Goal: Book appointment/travel/reservation

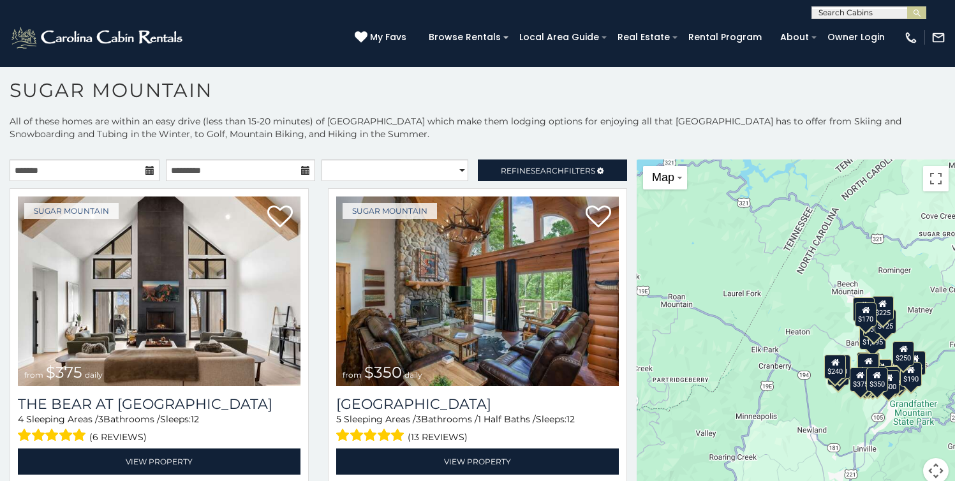
scroll to position [1799, 0]
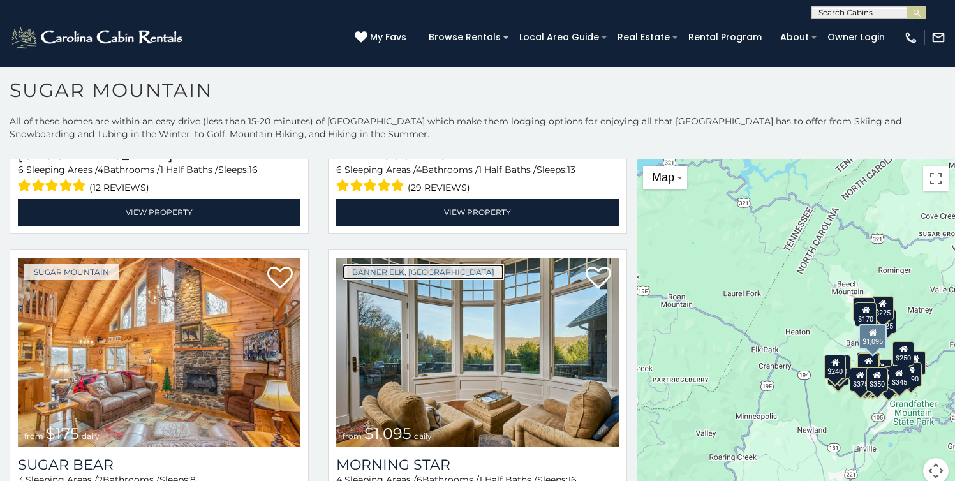
click at [384, 264] on link "Banner Elk, [GEOGRAPHIC_DATA]" at bounding box center [422, 272] width 161 height 16
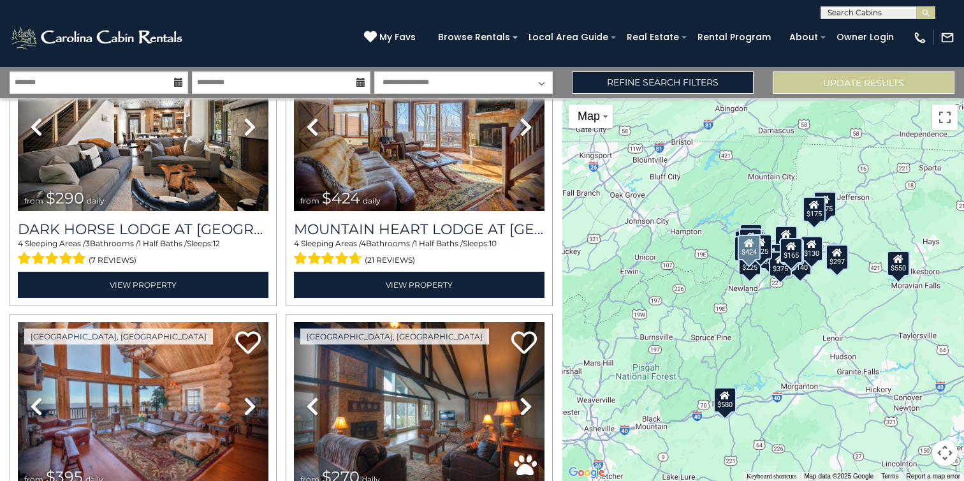
scroll to position [690, 0]
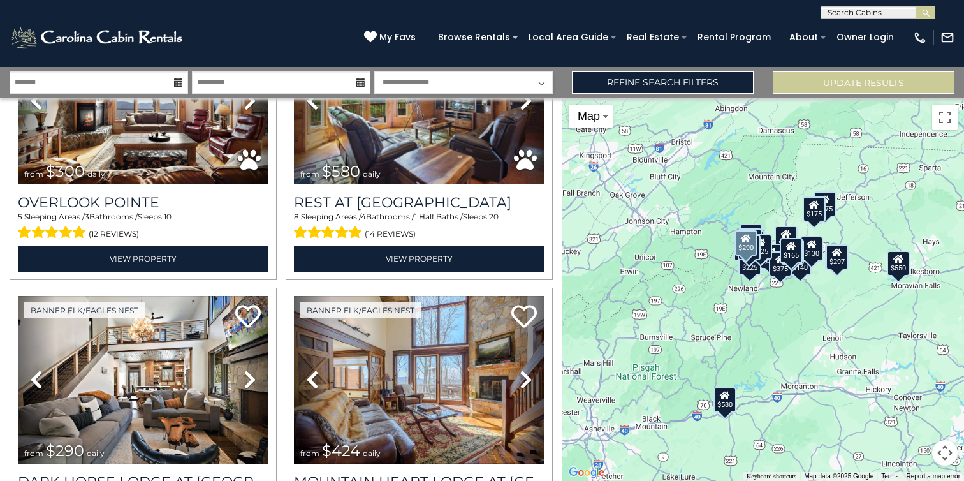
click at [18, 296] on link "Previous" at bounding box center [37, 380] width 38 height 168
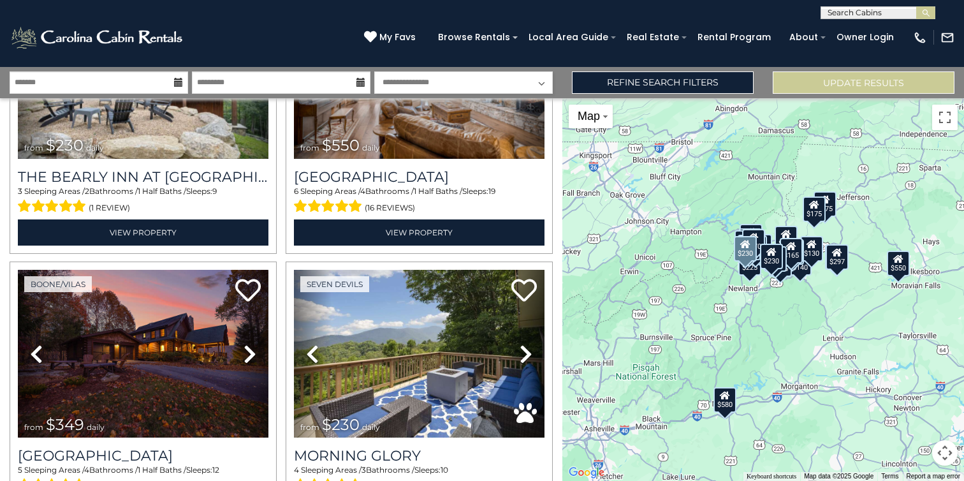
scroll to position [1535, 0]
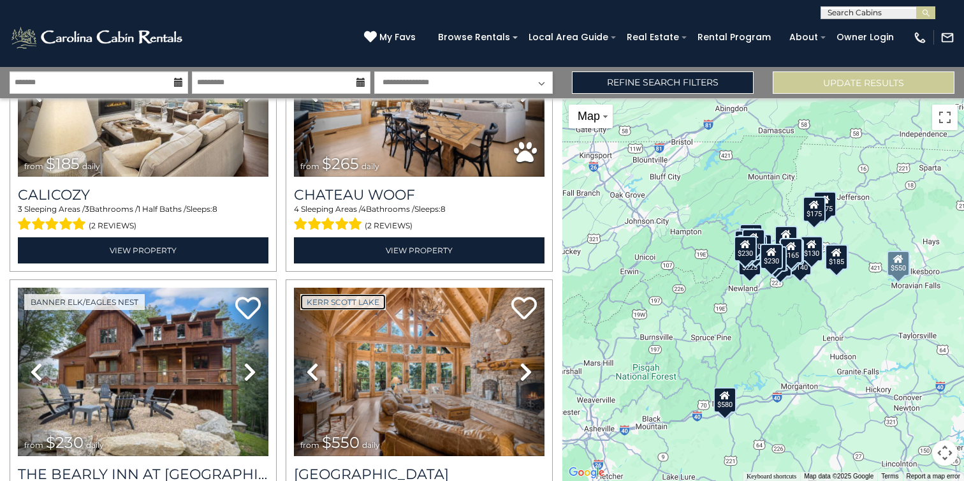
click at [325, 294] on link "Kerr Scott Lake" at bounding box center [342, 302] width 85 height 16
